Goal: Find specific page/section: Find specific page/section

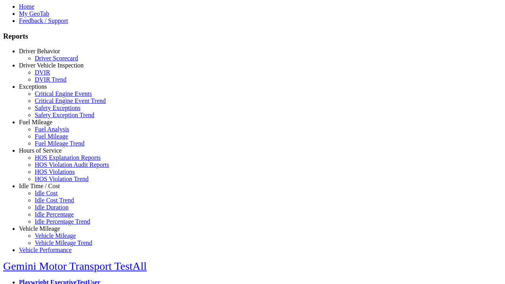
click at [45, 154] on link "Hours of Service" at bounding box center [40, 150] width 43 height 7
click at [51, 161] on link "HOS Explanation Reports" at bounding box center [68, 157] width 66 height 7
